Goal: Information Seeking & Learning: Compare options

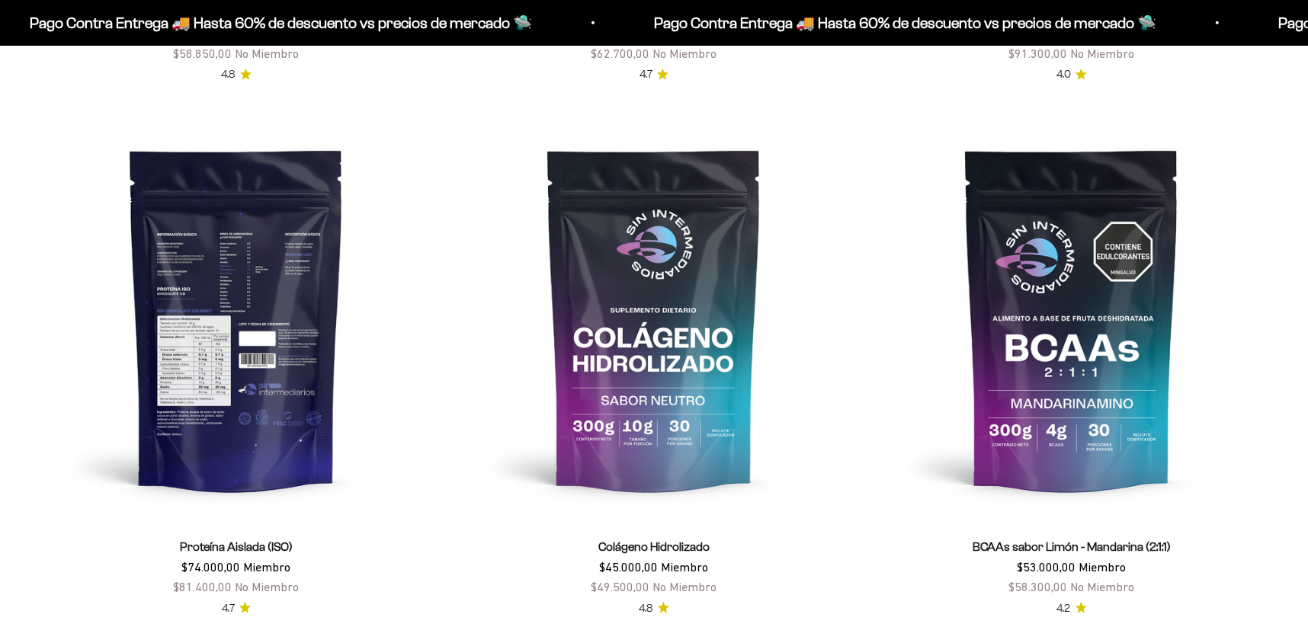
scroll to position [1143, 0]
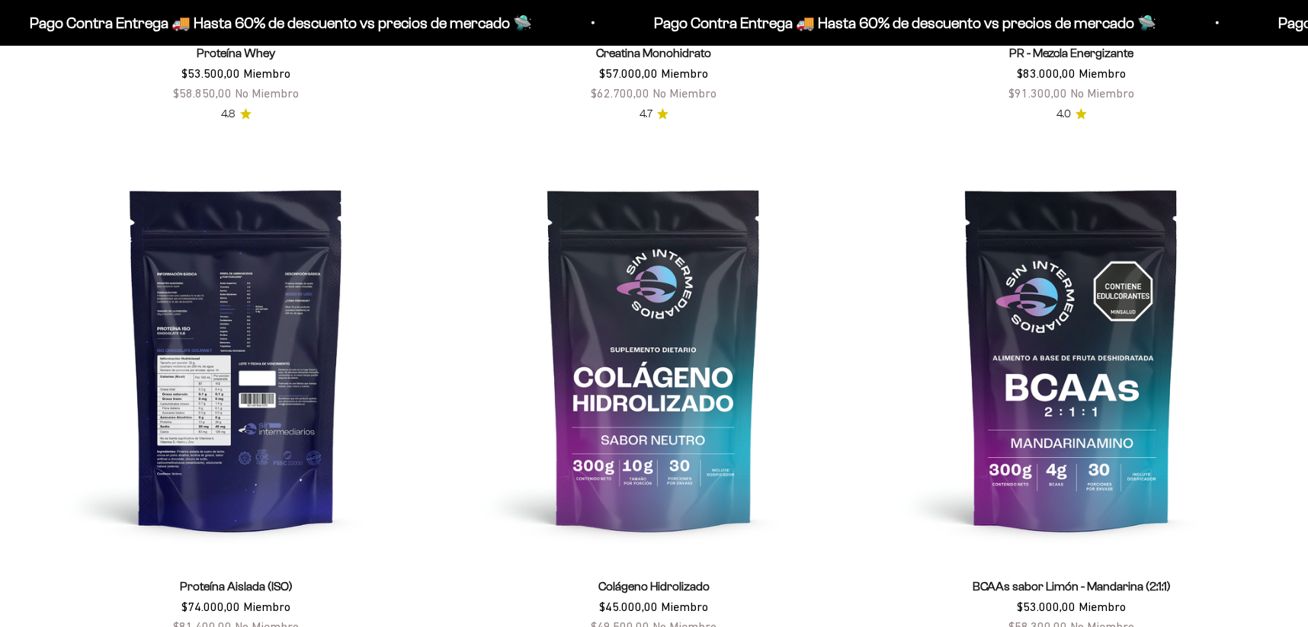
click at [299, 305] on img at bounding box center [236, 358] width 399 height 399
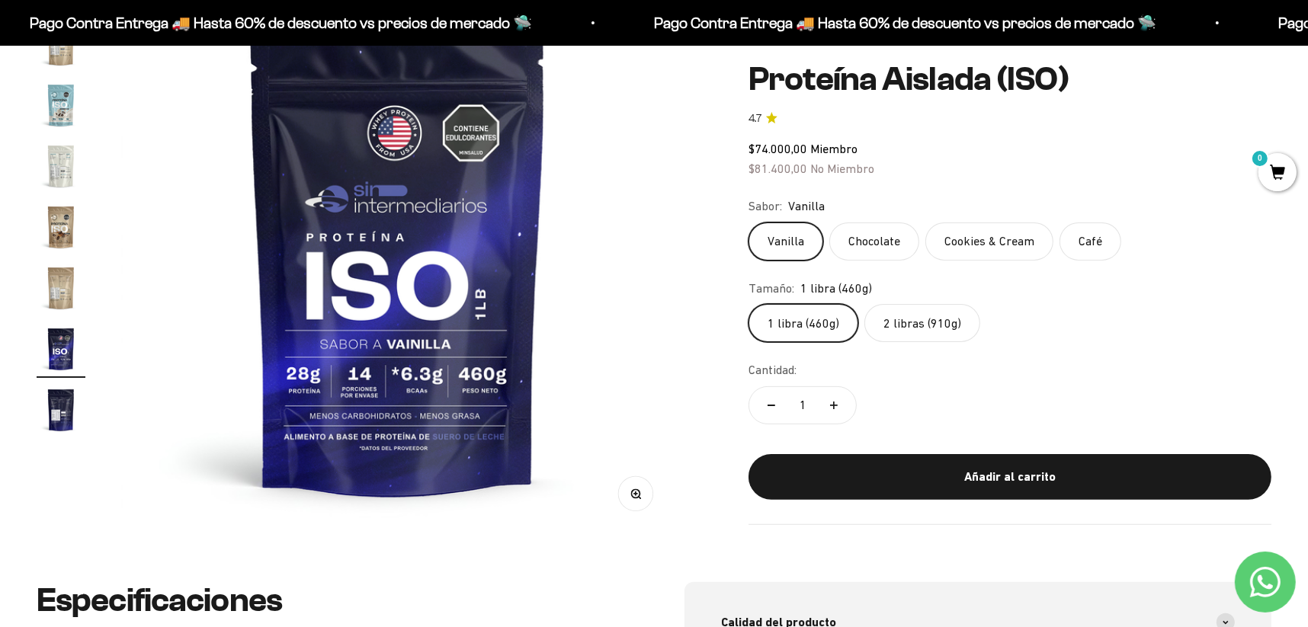
click at [911, 323] on label "2 libras (910g)" at bounding box center [922, 323] width 116 height 38
click at [748, 304] on input "2 libras (910g)" at bounding box center [748, 303] width 1 height 1
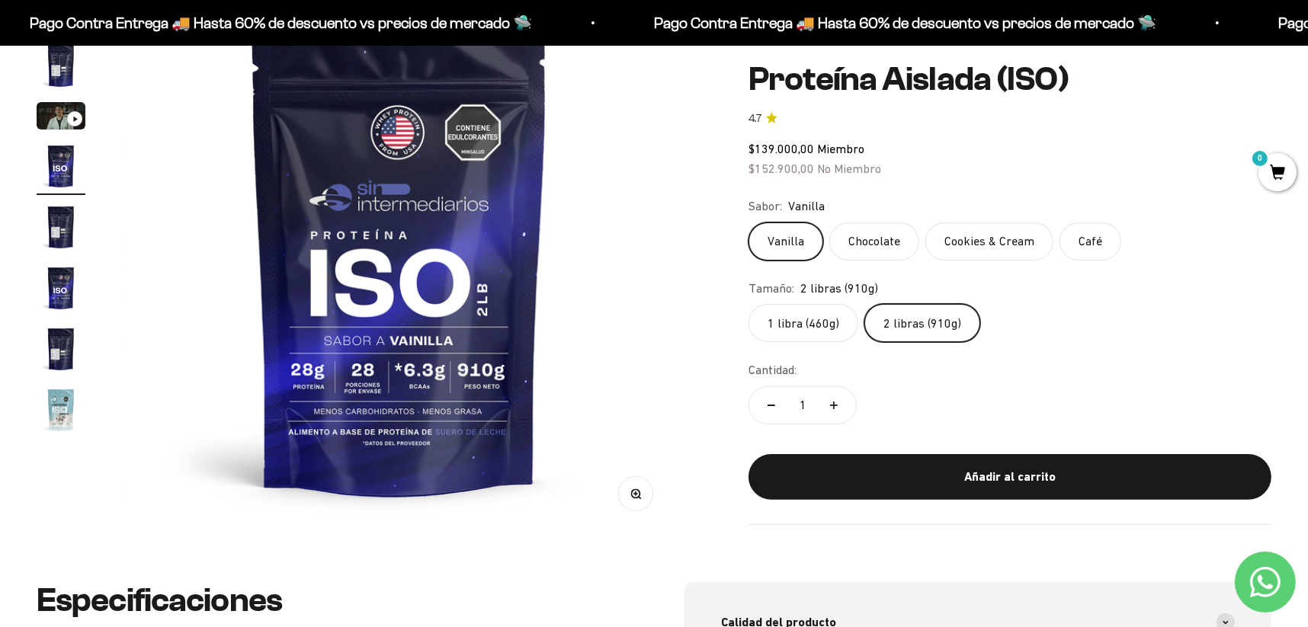
scroll to position [152, 0]
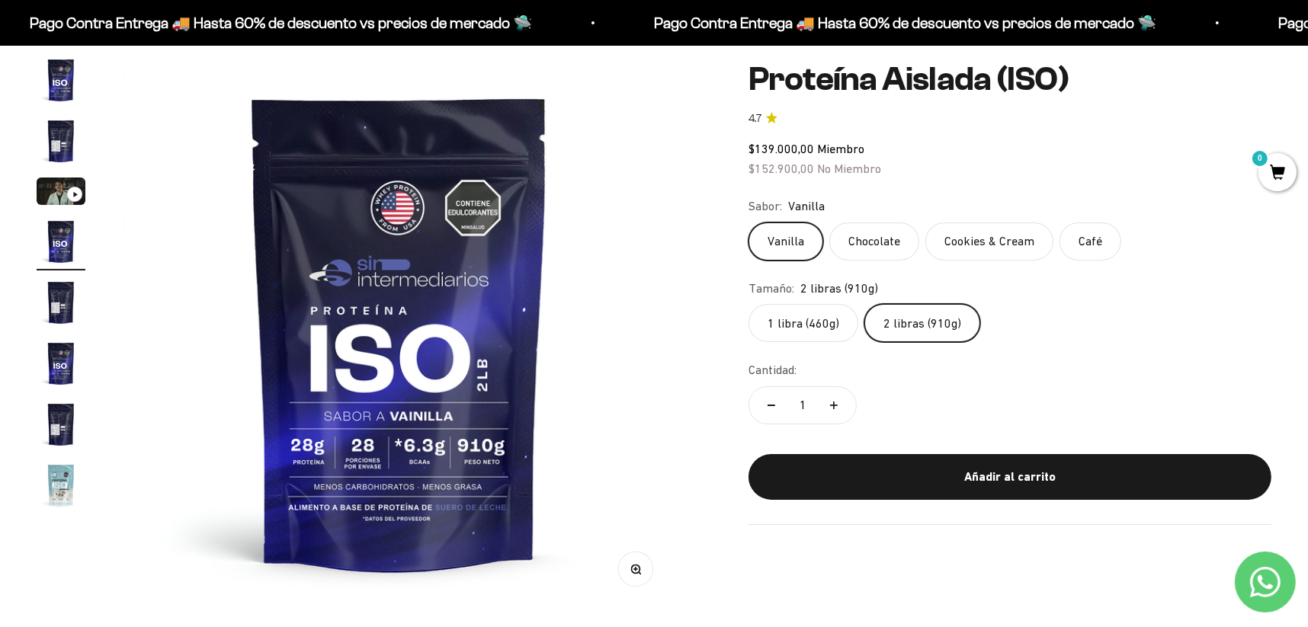
click at [788, 325] on label "1 libra (460g)" at bounding box center [803, 323] width 110 height 38
click at [748, 304] on input "1 libra (460g)" at bounding box center [748, 303] width 1 height 1
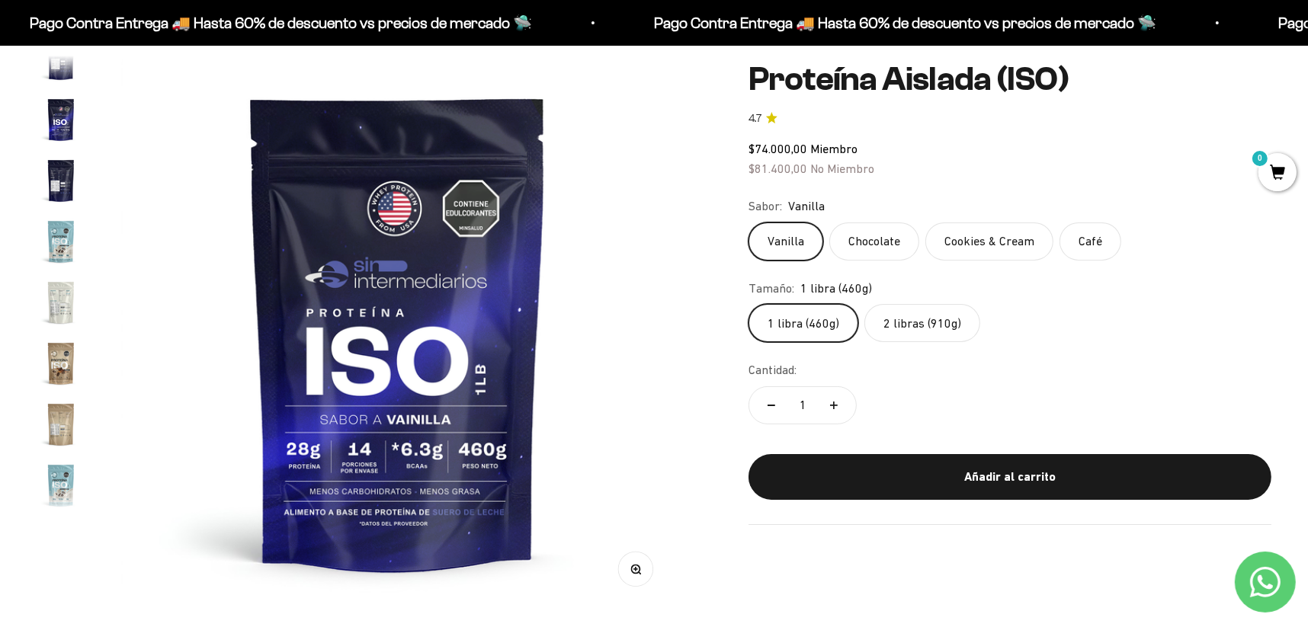
scroll to position [92, 0]
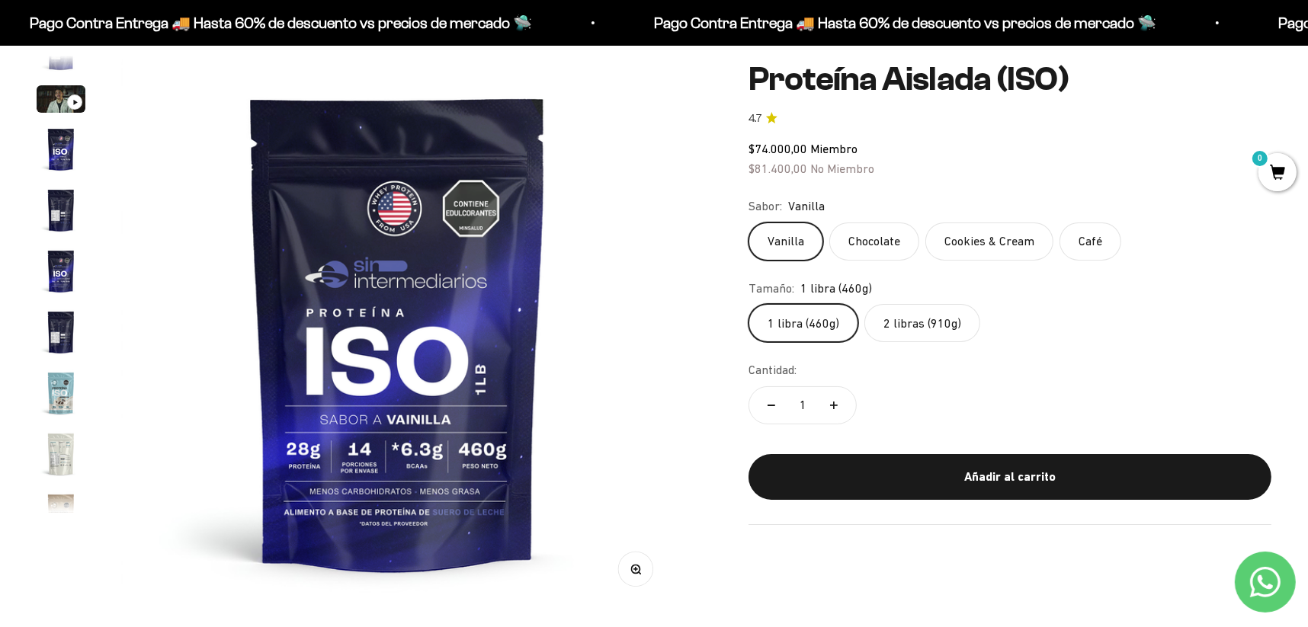
click at [408, 357] on img at bounding box center [397, 332] width 553 height 553
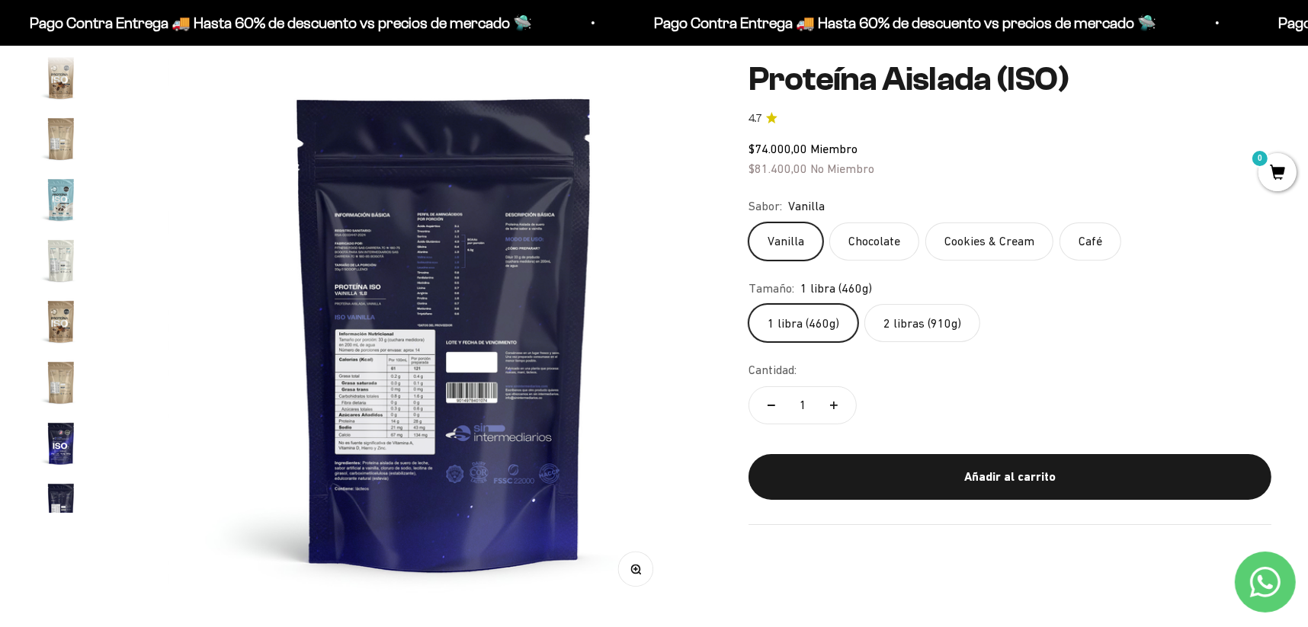
scroll to position [549, 0]
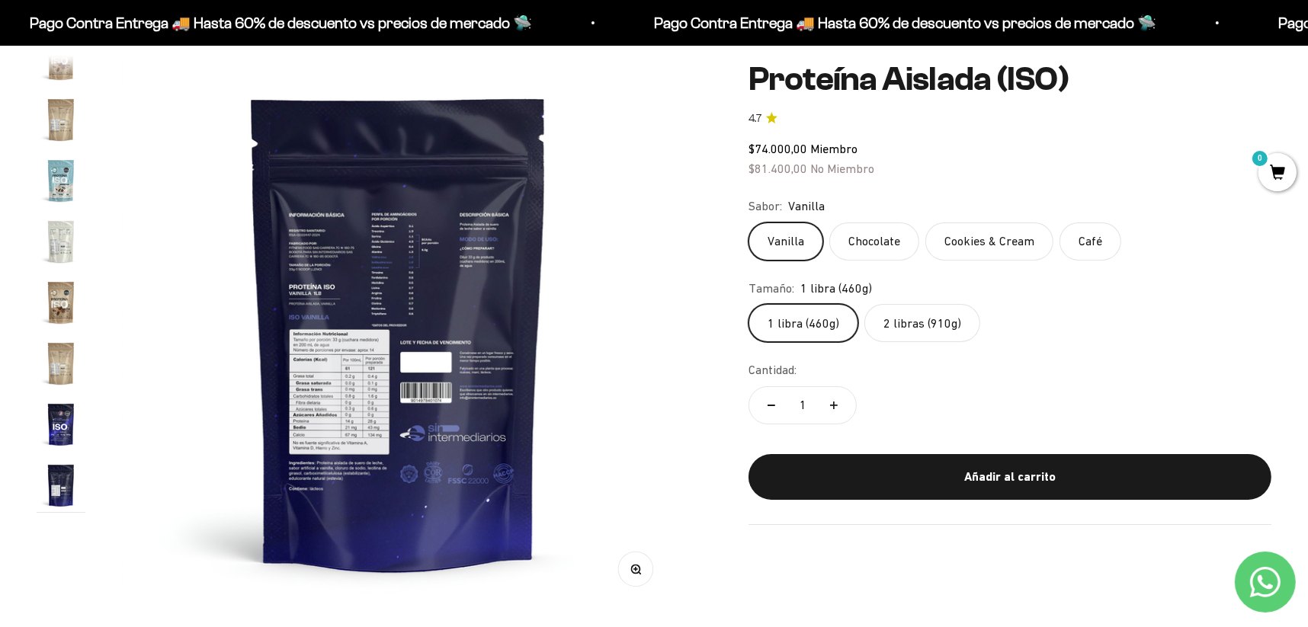
click at [431, 325] on img at bounding box center [398, 332] width 553 height 553
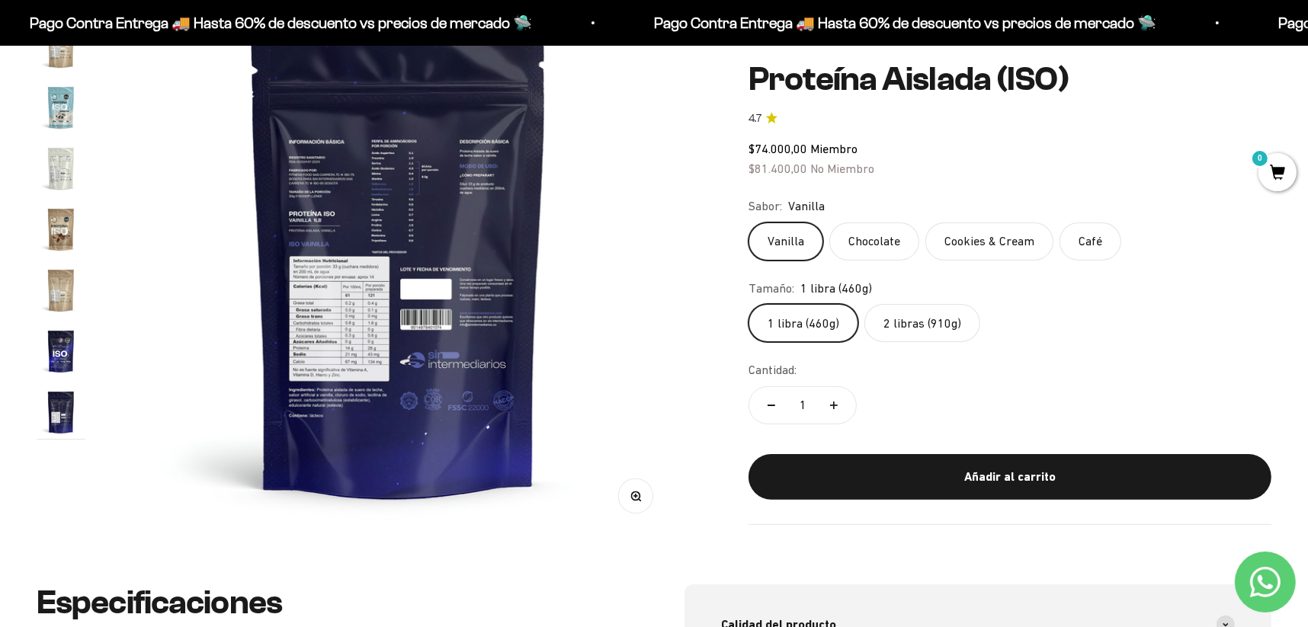
scroll to position [228, 0]
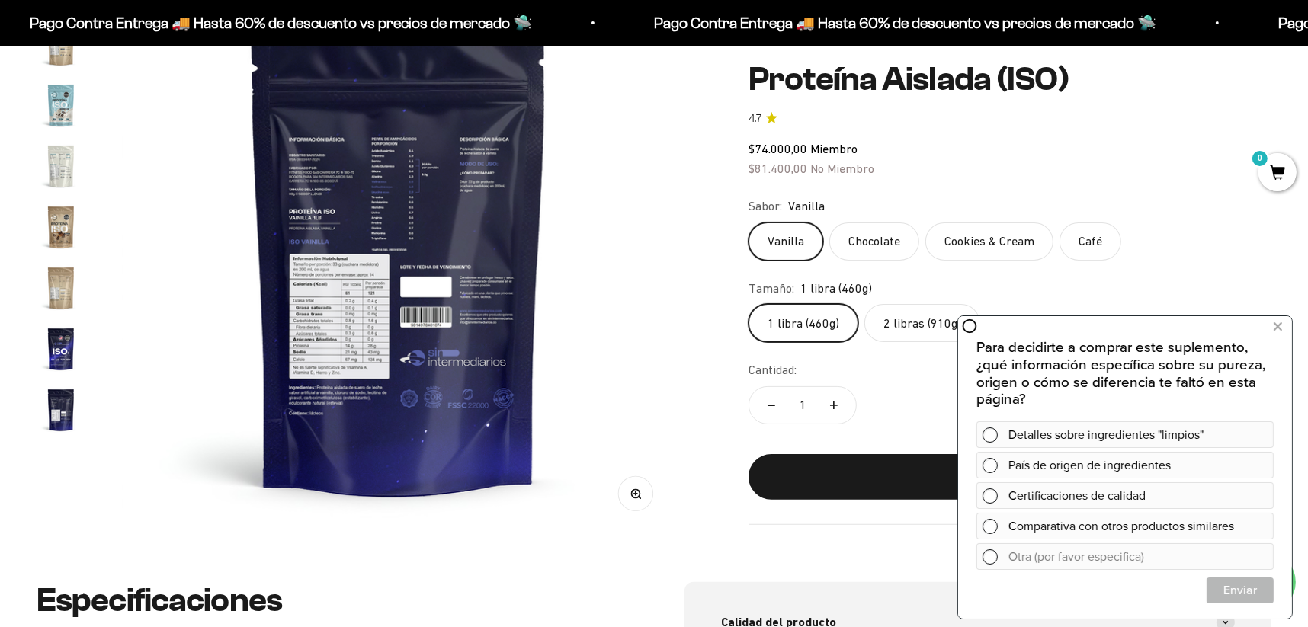
click at [647, 498] on button "Zoom" at bounding box center [636, 494] width 34 height 34
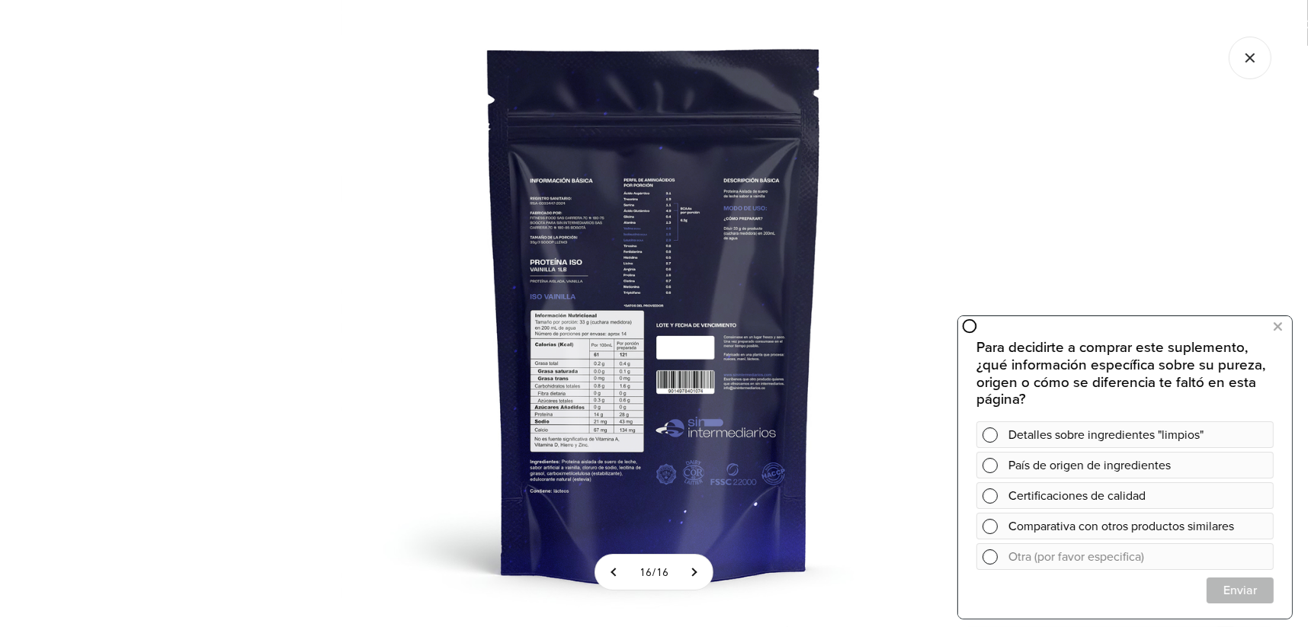
click at [589, 271] on img at bounding box center [654, 313] width 627 height 627
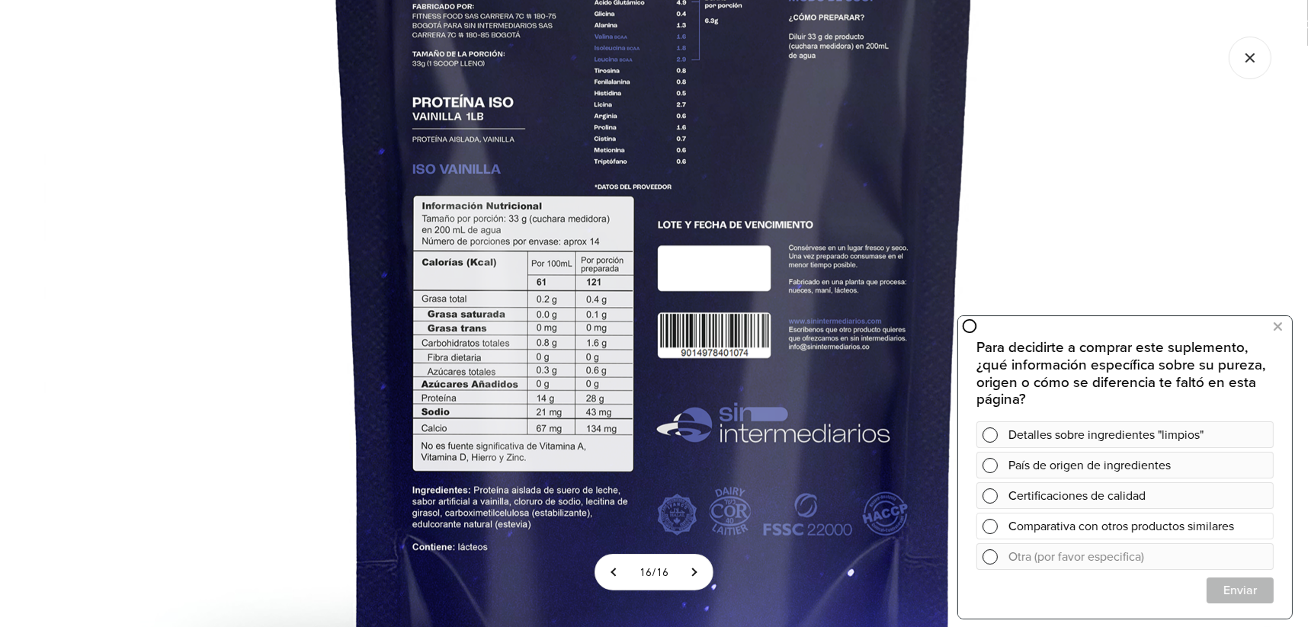
click at [1196, 526] on div "Comparativa con otros productos similares" at bounding box center [1136, 526] width 259 height 27
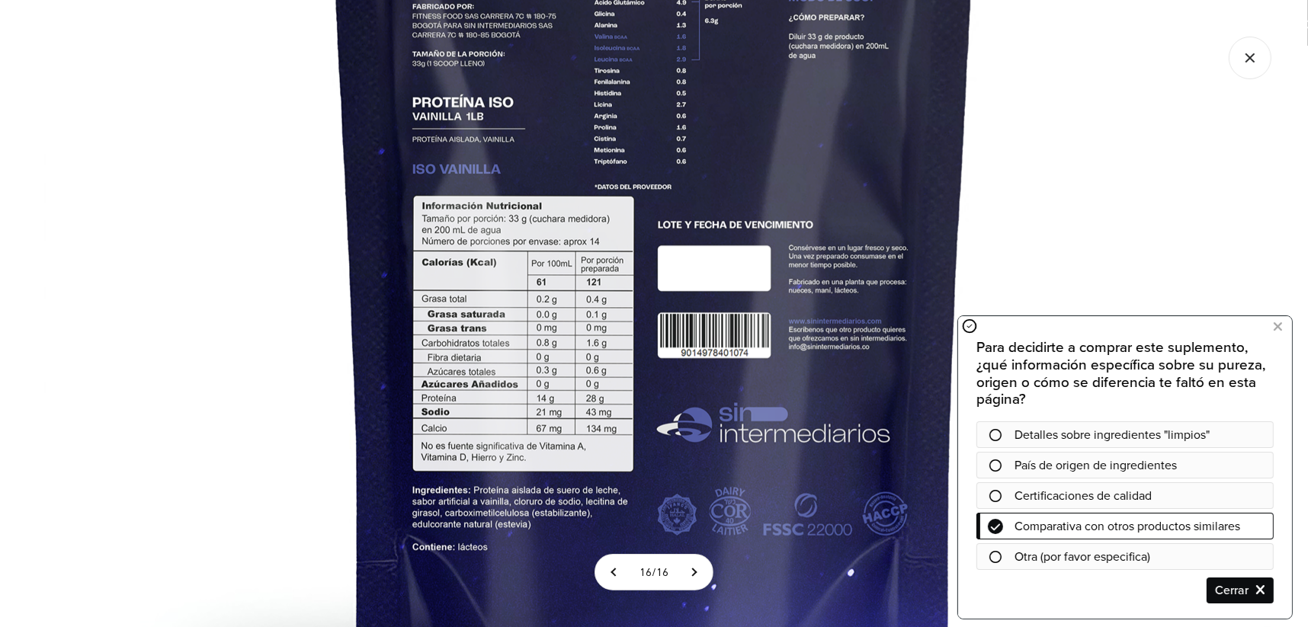
click at [995, 434] on icon at bounding box center [994, 435] width 12 height 12
click at [991, 430] on icon at bounding box center [994, 435] width 12 height 12
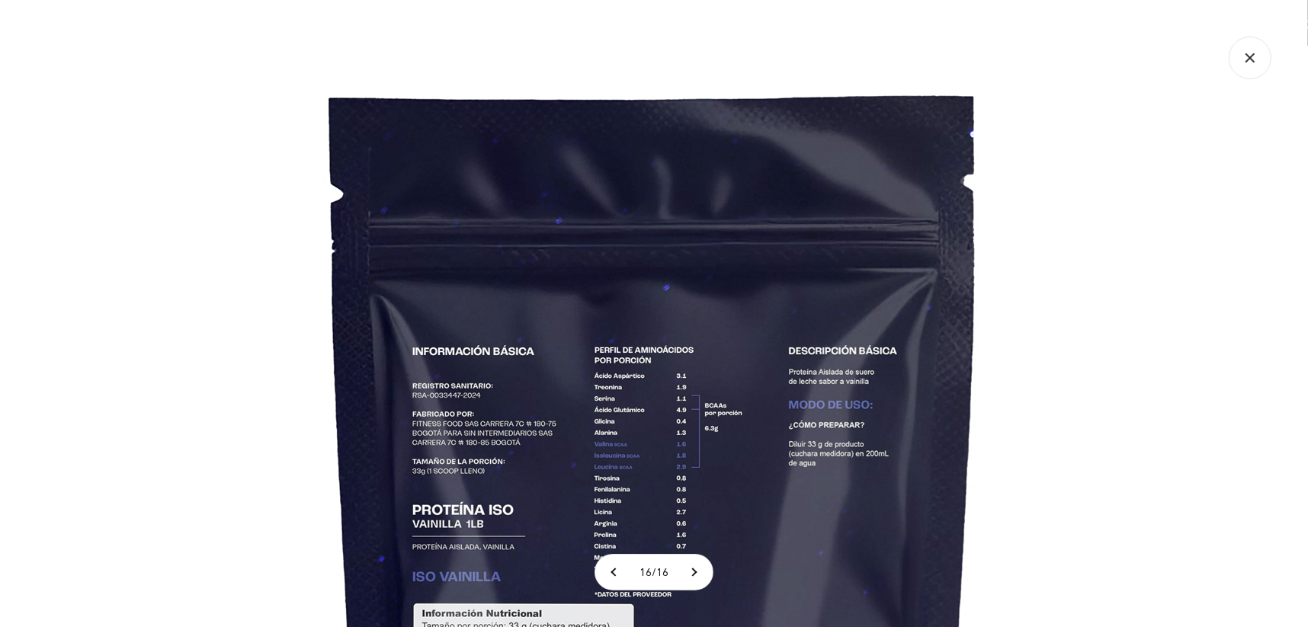
click at [1251, 54] on icon "Cerrar galería" at bounding box center [1249, 58] width 43 height 43
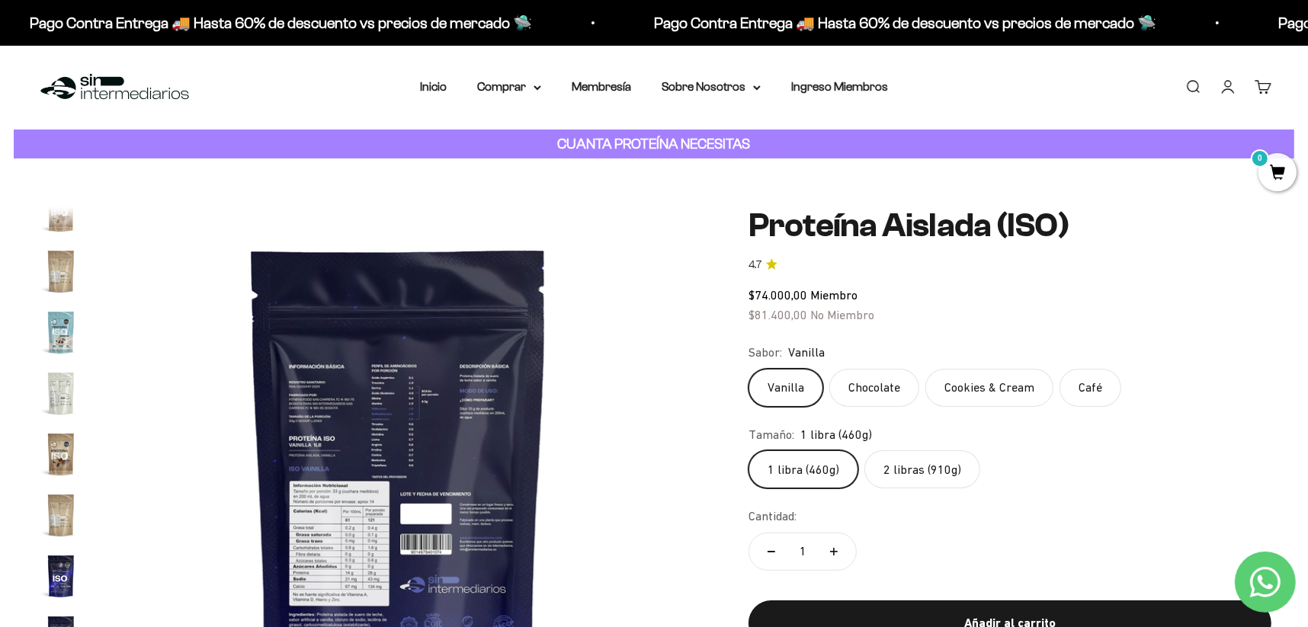
scroll to position [0, 0]
click at [57, 338] on img "Ir al artículo 12" at bounding box center [61, 333] width 49 height 49
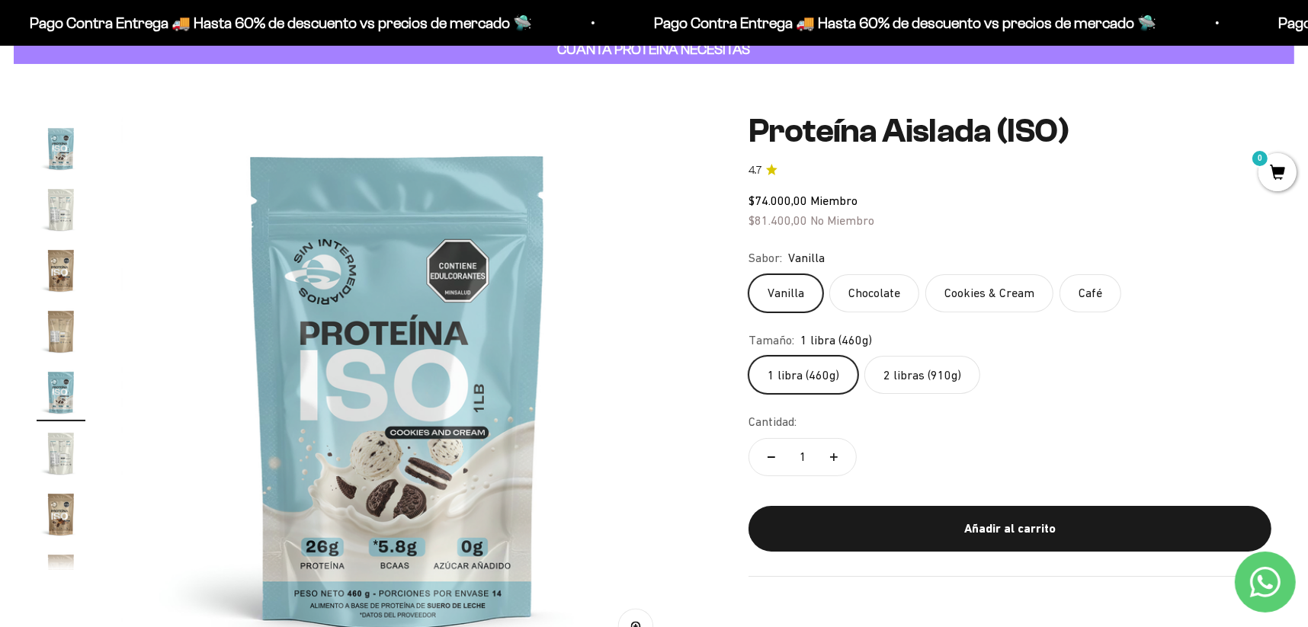
scroll to position [152, 0]
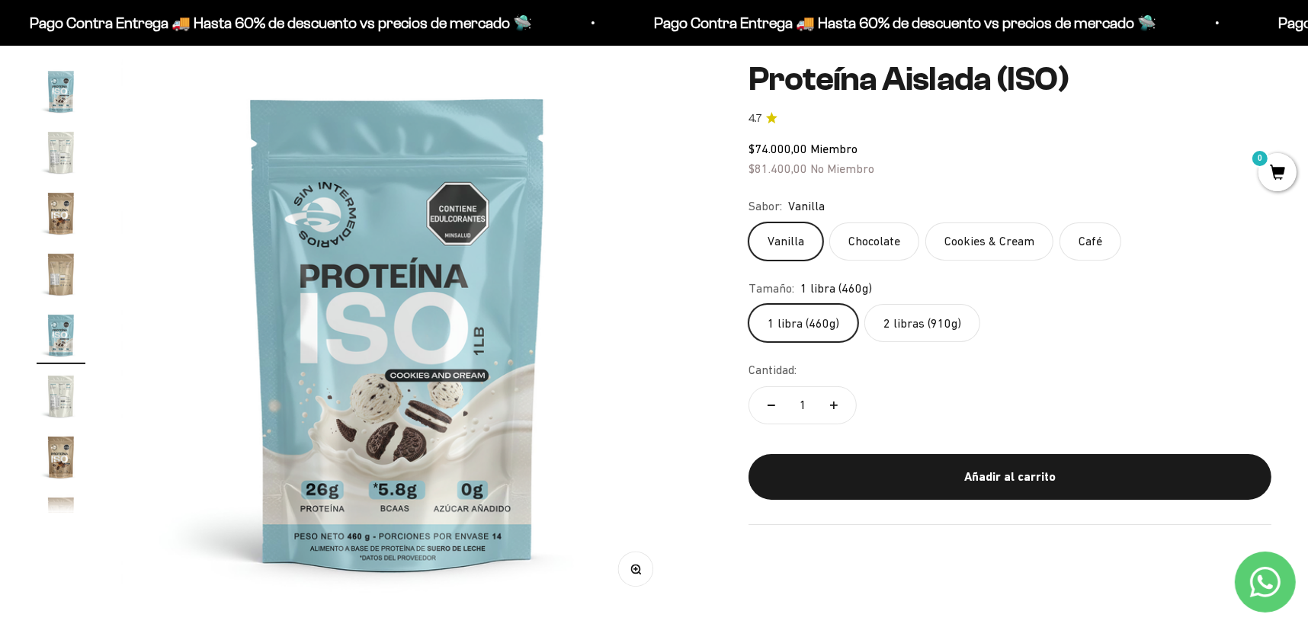
click at [62, 269] on img "Ir al artículo 11" at bounding box center [61, 274] width 49 height 49
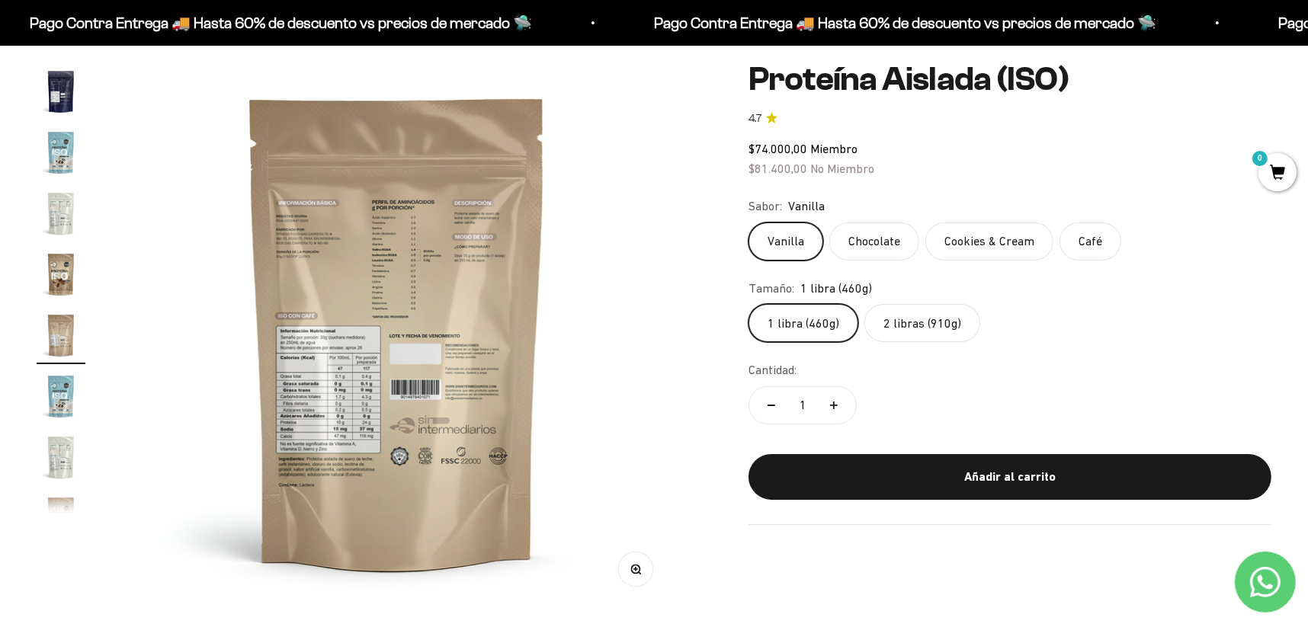
scroll to position [0, 5717]
click at [55, 203] on img "Ir al artículo 9" at bounding box center [61, 213] width 49 height 49
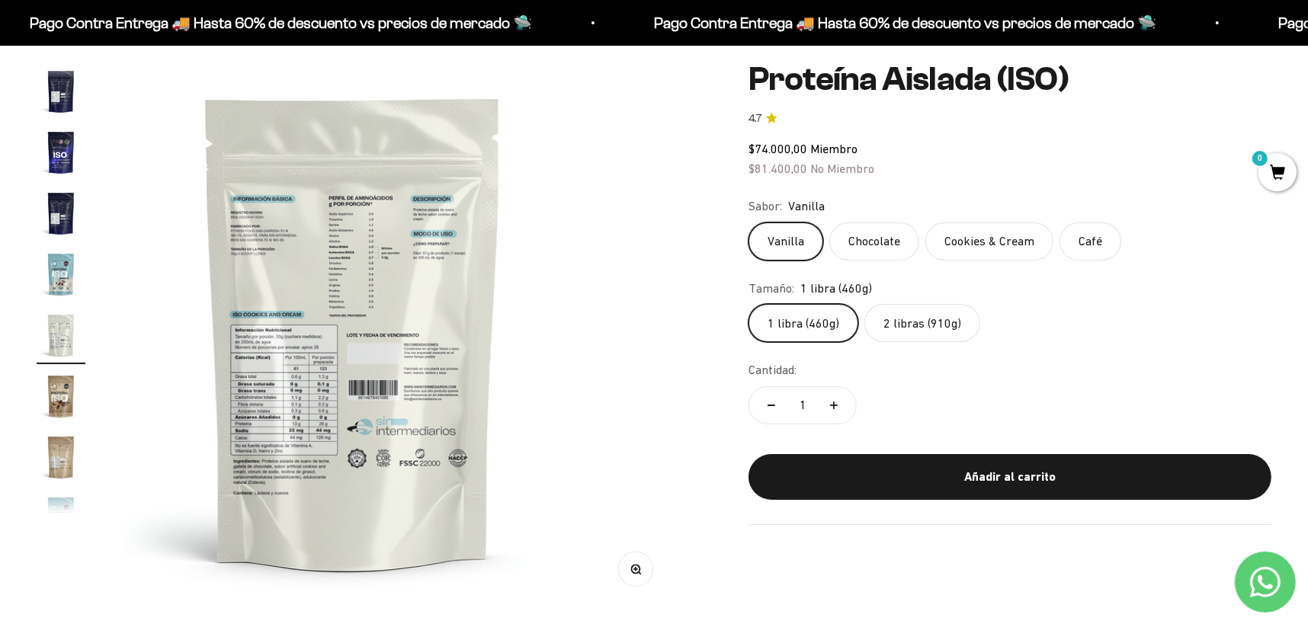
scroll to position [0, 4573]
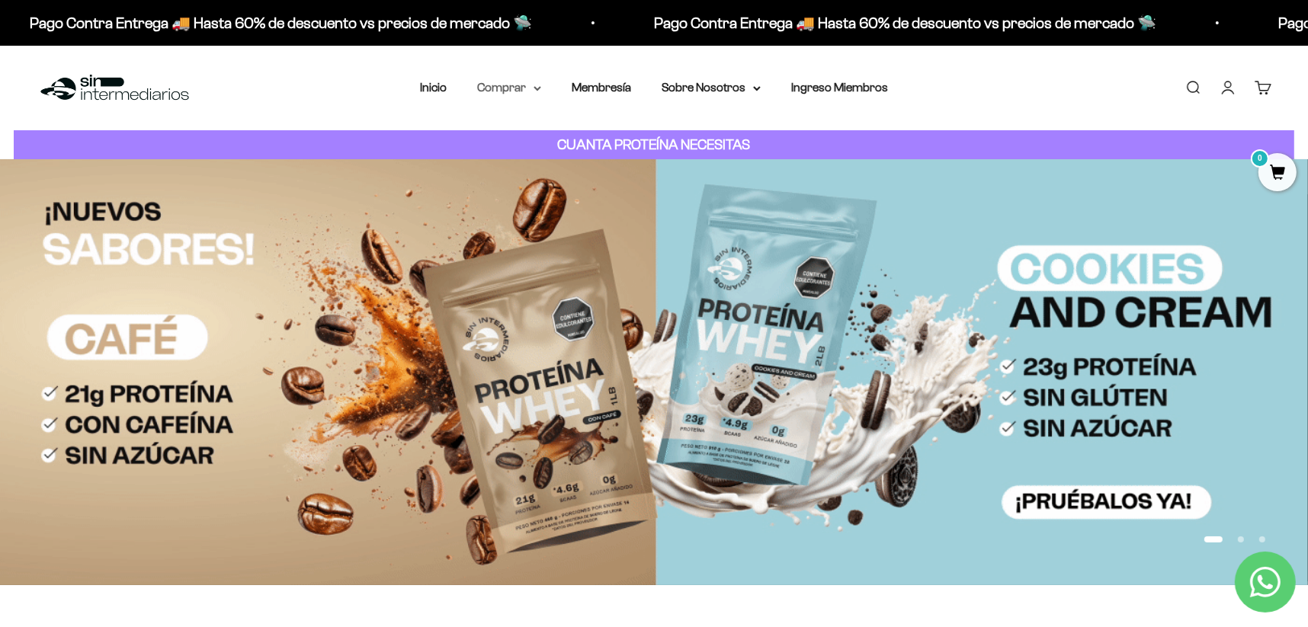
click at [507, 82] on summary "Comprar" at bounding box center [509, 88] width 64 height 20
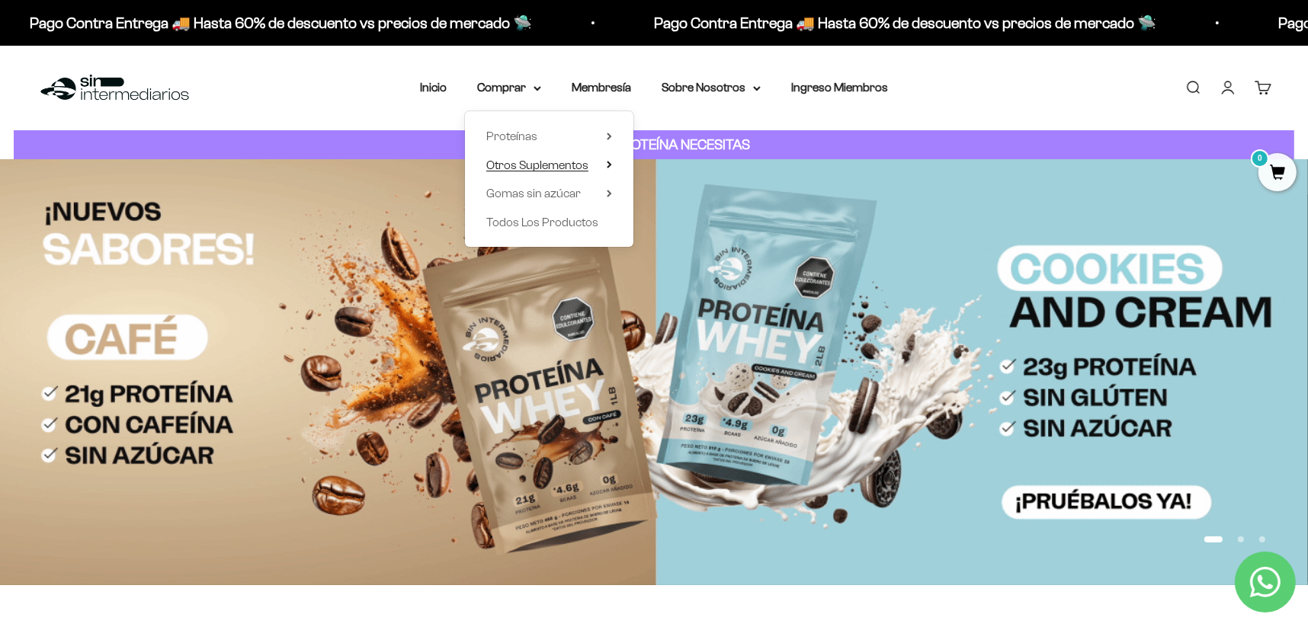
click at [520, 167] on span "Otros Suplementos" at bounding box center [537, 164] width 102 height 13
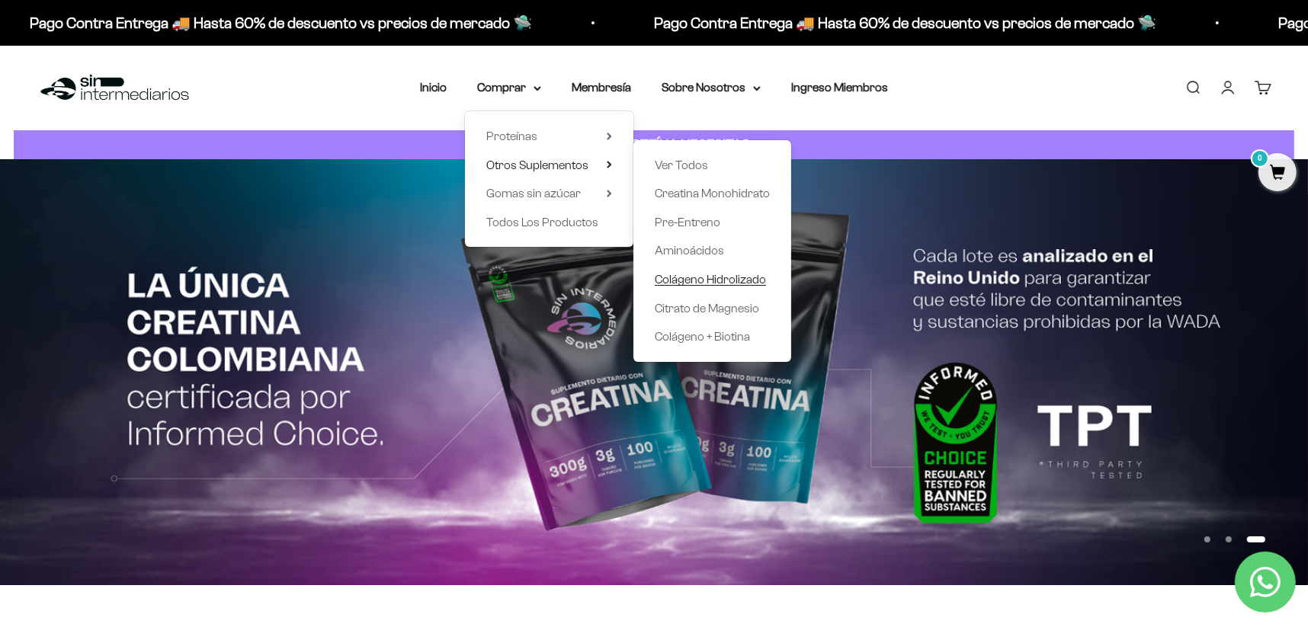
click at [713, 278] on span "Colágeno Hidrolizado" at bounding box center [710, 279] width 111 height 13
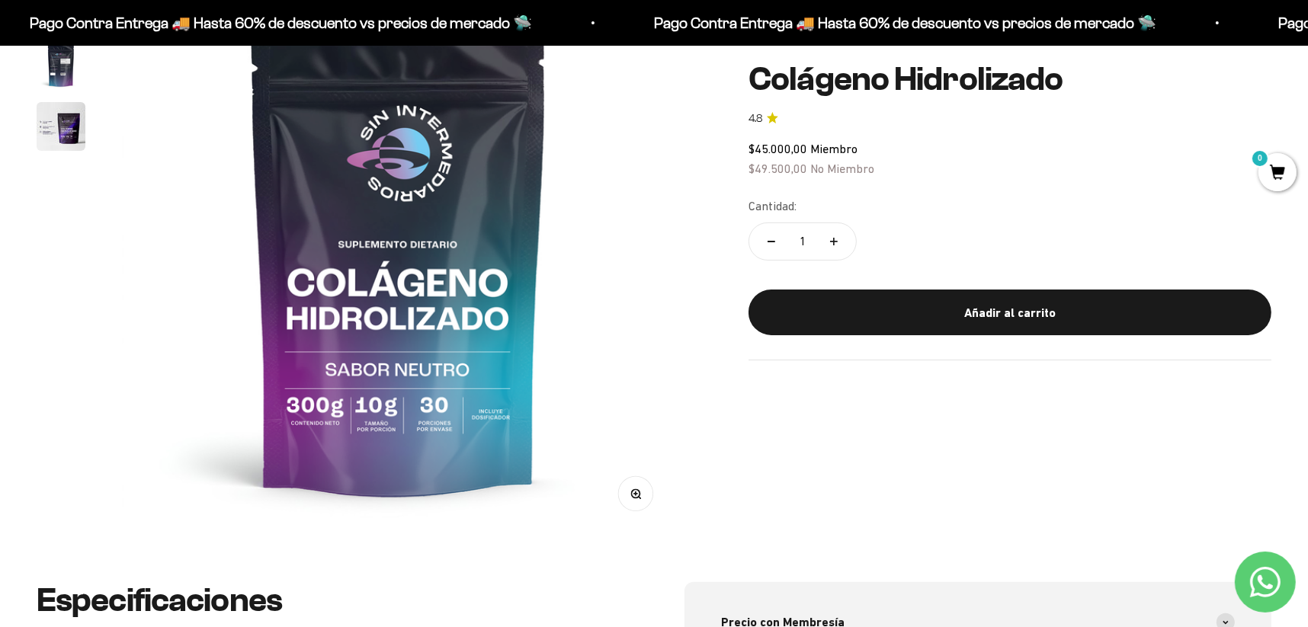
scroll to position [152, 0]
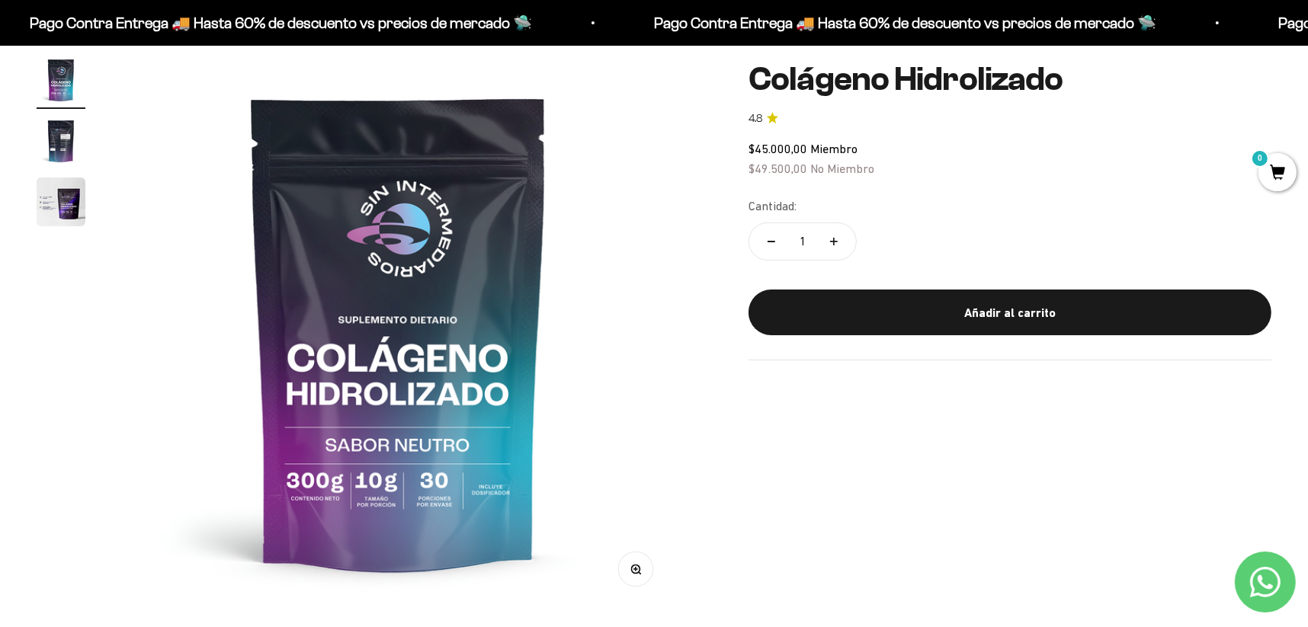
click at [54, 137] on img "Ir al artículo 2" at bounding box center [61, 141] width 49 height 49
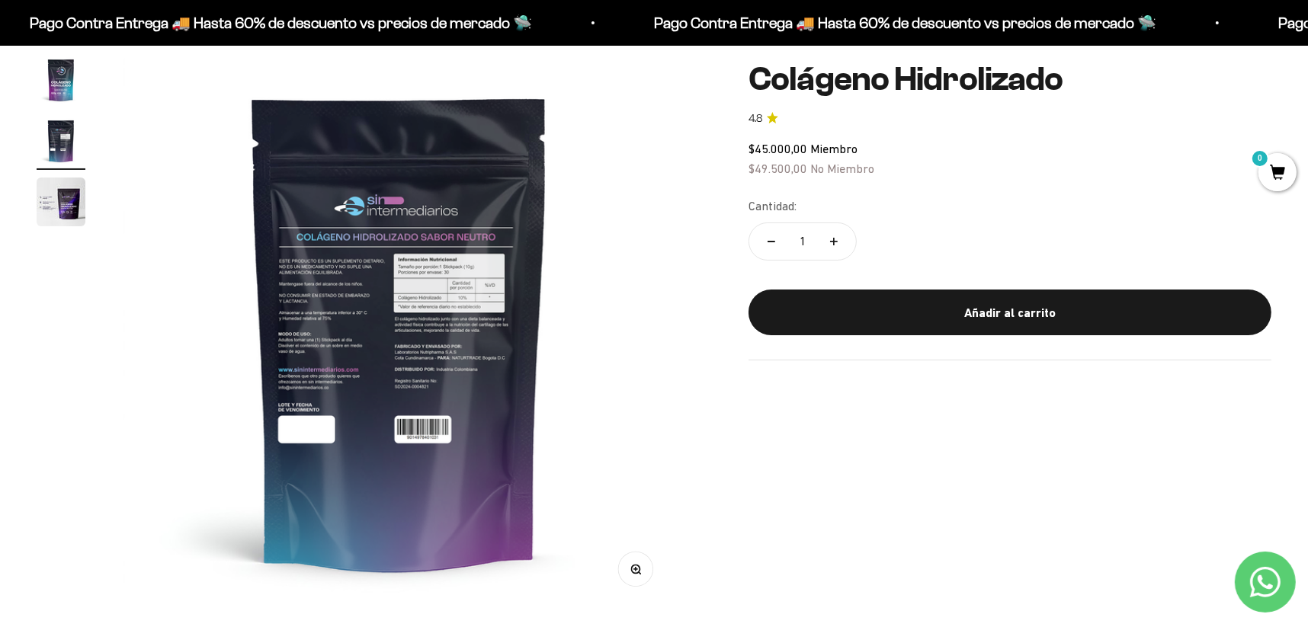
click at [450, 324] on img at bounding box center [399, 332] width 553 height 553
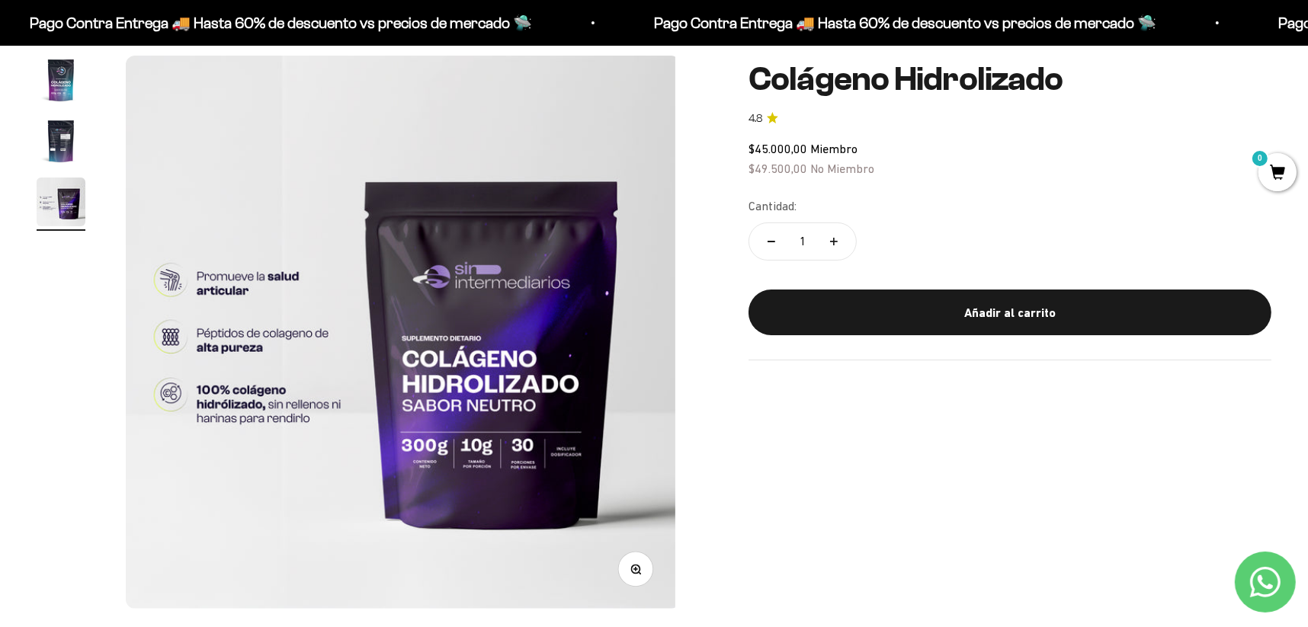
scroll to position [0, 1143]
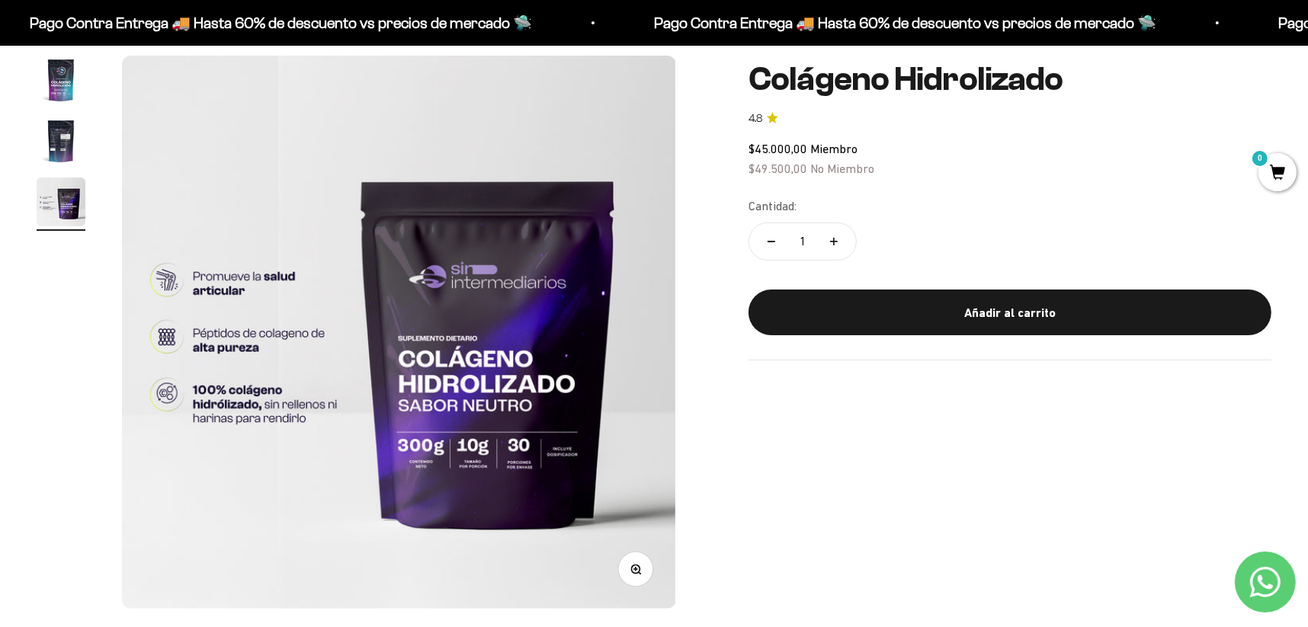
click at [62, 208] on img "Ir al artículo 3" at bounding box center [61, 202] width 49 height 49
click at [58, 143] on img "Ir al artículo 2" at bounding box center [61, 141] width 49 height 49
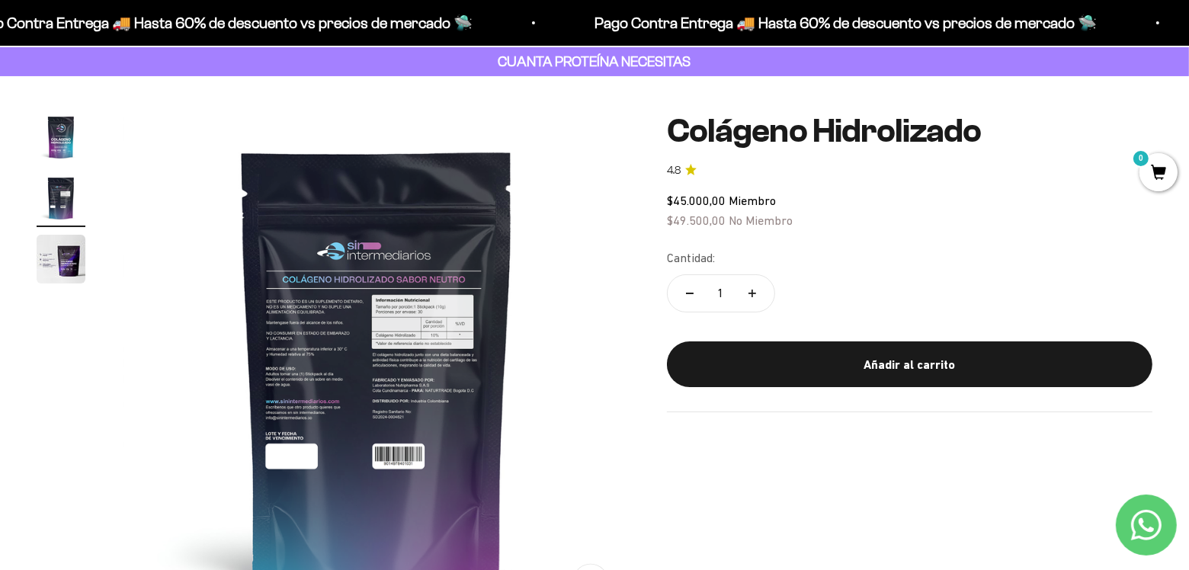
scroll to position [152, 0]
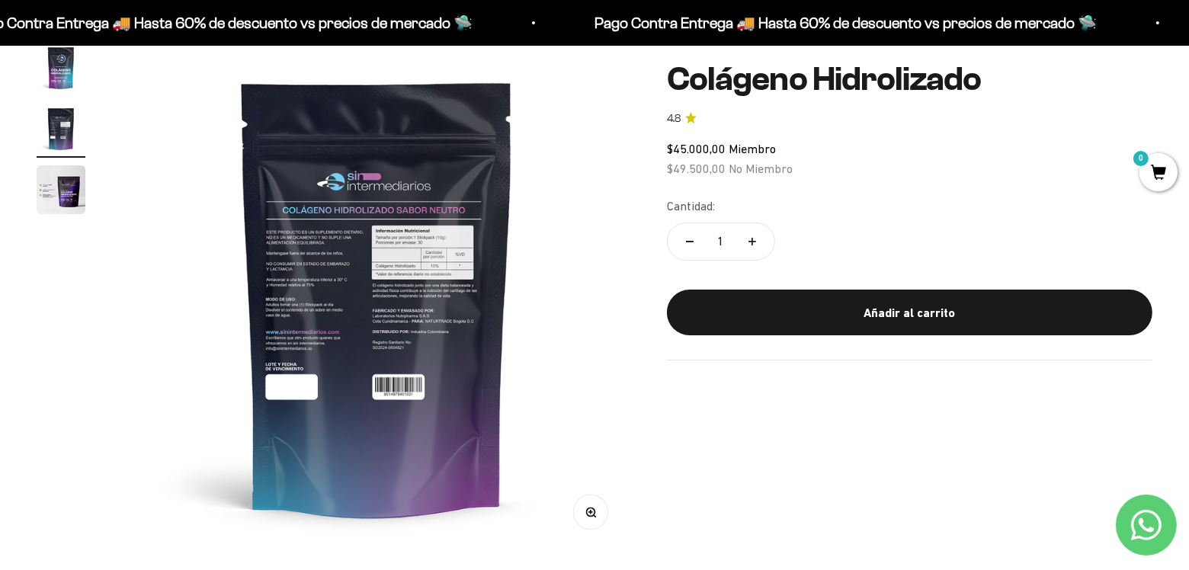
click at [591, 511] on icon "button" at bounding box center [590, 512] width 4 height 4
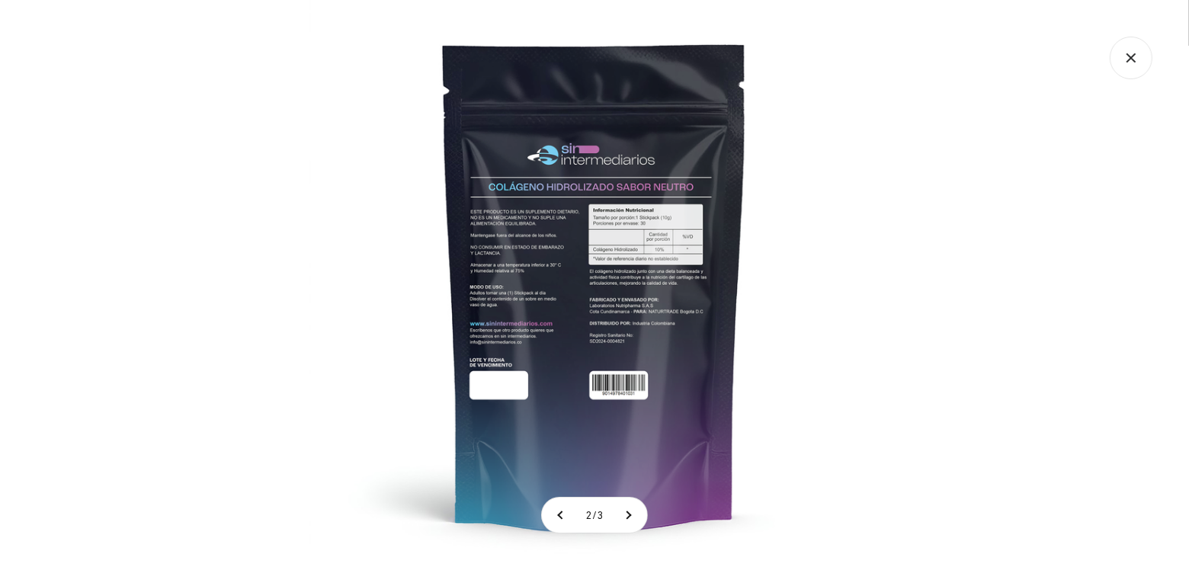
click at [582, 309] on img at bounding box center [594, 285] width 570 height 570
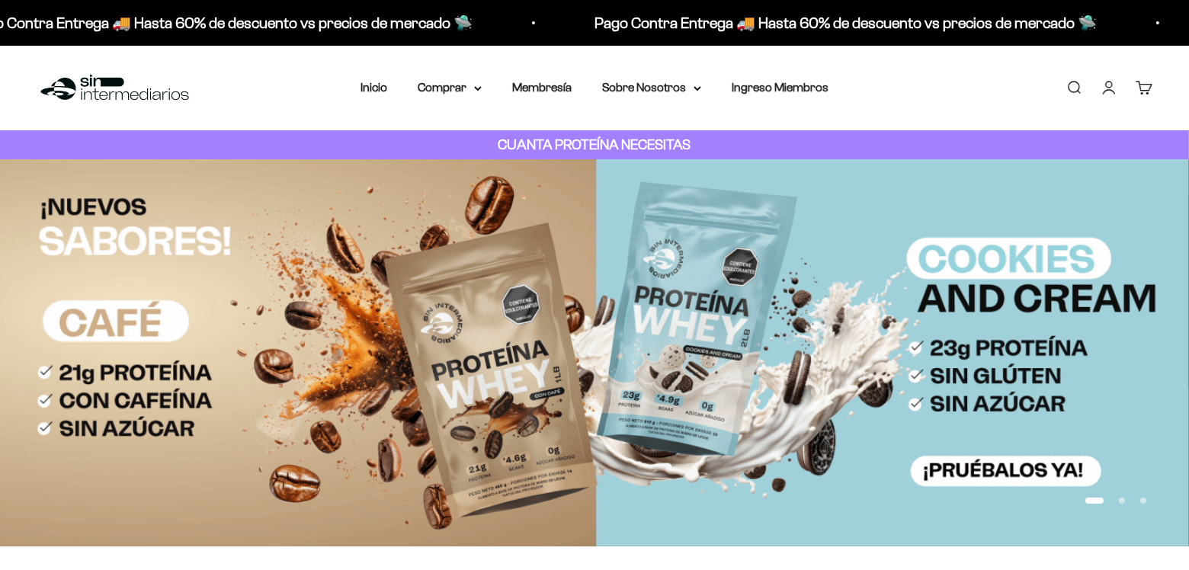
drag, startPoint x: 0, startPoint y: 0, endPoint x: 1149, endPoint y: 91, distance: 1152.7
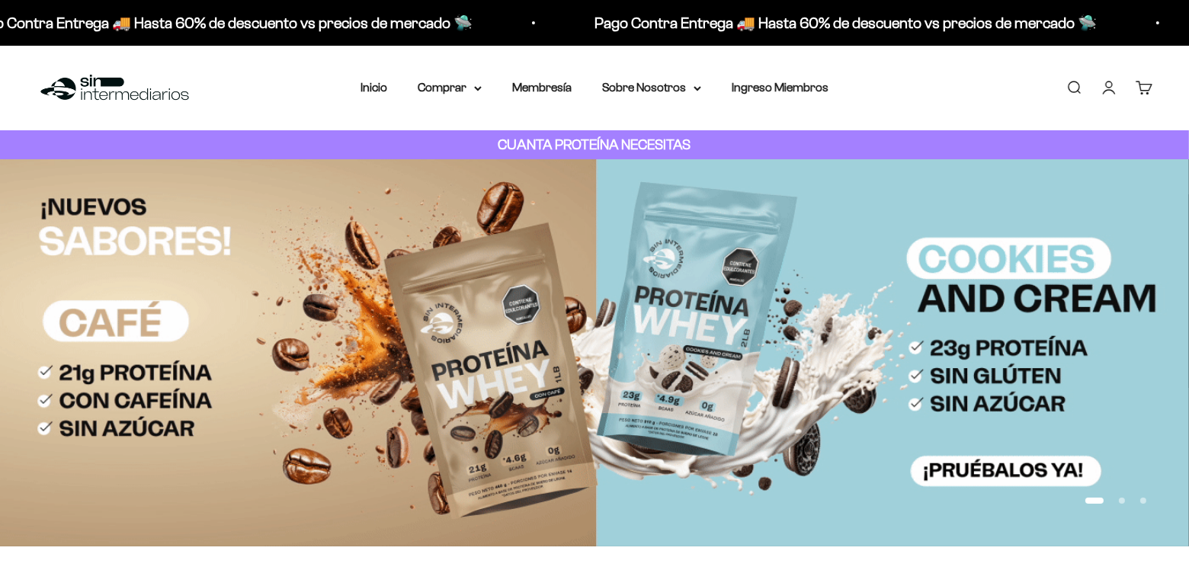
click at [1149, 91] on link "Carrito 0" at bounding box center [1143, 87] width 17 height 17
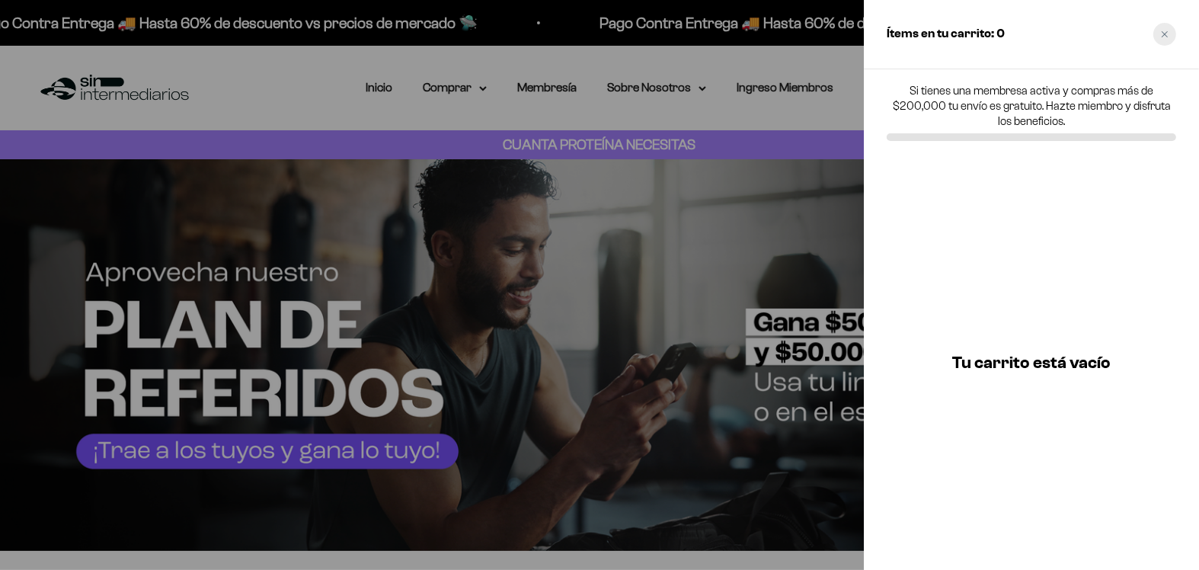
click at [1161, 34] on icon "Close cart" at bounding box center [1165, 34] width 8 height 8
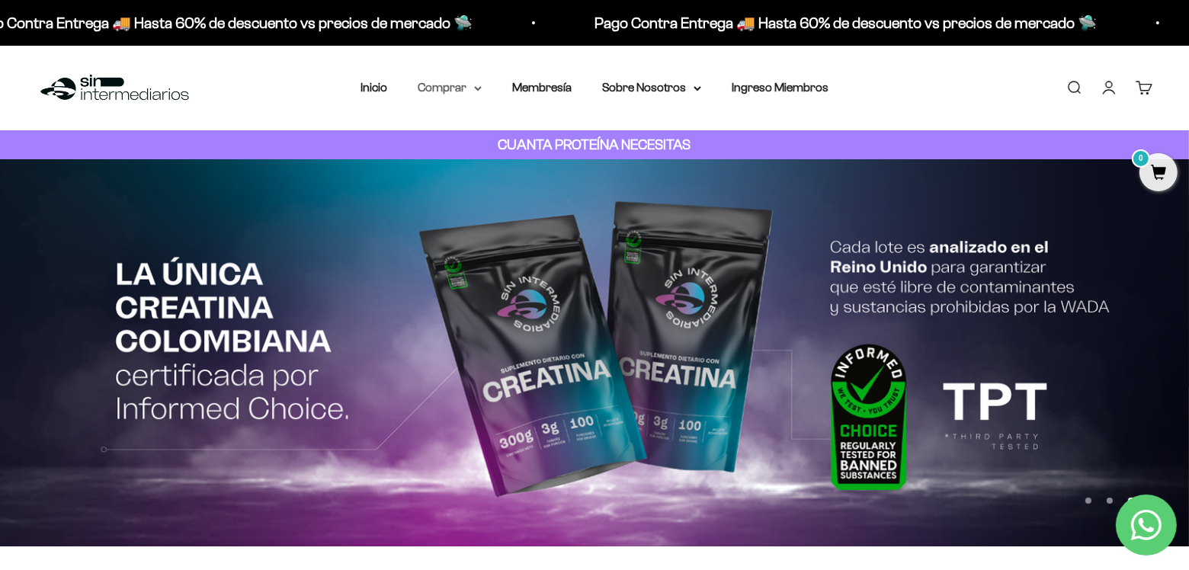
click at [453, 89] on summary "Comprar" at bounding box center [450, 88] width 64 height 20
